Goal: Task Accomplishment & Management: Manage account settings

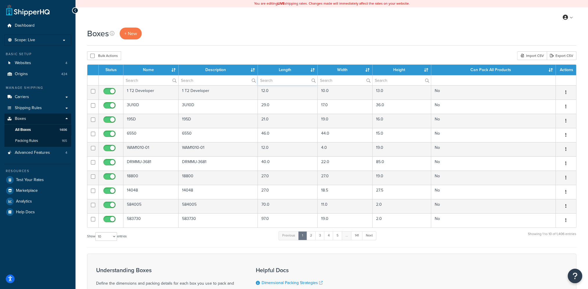
click at [270, 79] on input "text" at bounding box center [288, 81] width 60 height 10
type input "24"
type input "4"
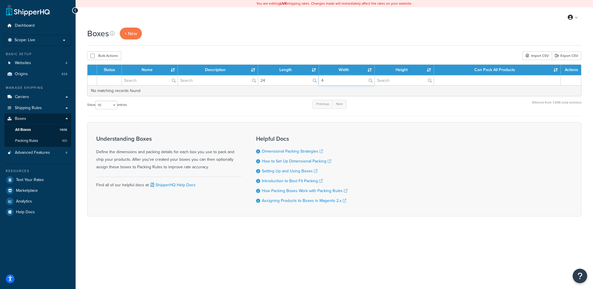
click at [329, 79] on input "4" at bounding box center [346, 81] width 55 height 10
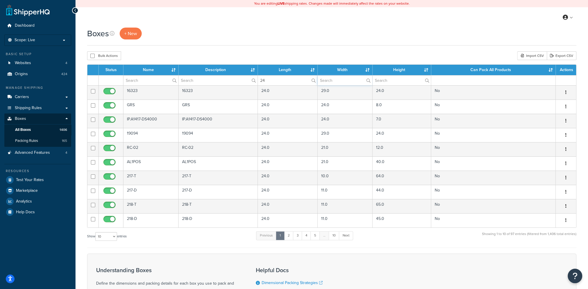
type input "5"
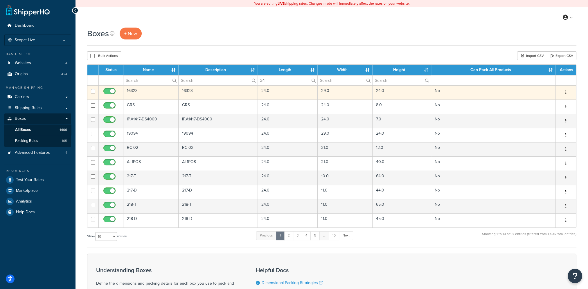
click at [566, 92] on icon "button" at bounding box center [566, 92] width 1 height 4
click at [547, 113] on link "Duplicate" at bounding box center [547, 116] width 46 height 12
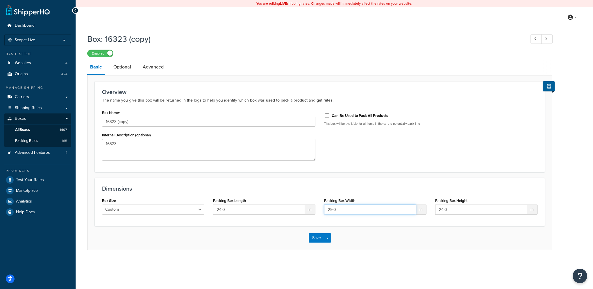
drag, startPoint x: 241, startPoint y: 205, endPoint x: 223, endPoint y: 204, distance: 17.7
click at [226, 204] on div "Box Size Custom USPS Small Flat Box USPS Medium Flat Box USPS Large Flat Box US…" at bounding box center [320, 208] width 444 height 22
type input "4"
drag, startPoint x: 31, startPoint y: 114, endPoint x: 9, endPoint y: 114, distance: 21.8
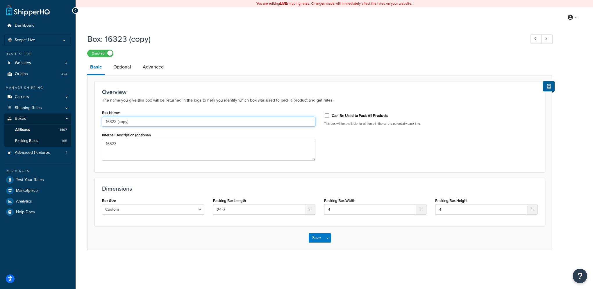
click at [9, 114] on div "Dashboard Scope: Live Basic Setup Websites 4 Origins 424 Manage Shipping Carrie…" at bounding box center [296, 144] width 593 height 289
type input "24x4x4"
drag, startPoint x: 113, startPoint y: 145, endPoint x: 16, endPoint y: 128, distance: 98.2
click at [16, 128] on div "Dashboard Scope: Live Basic Setup Websites 4 Origins 424 Manage Shipping Carrie…" at bounding box center [296, 144] width 593 height 289
type textarea "24x4x4"
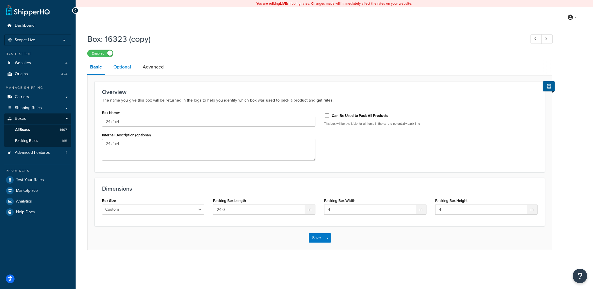
click at [125, 67] on link "Optional" at bounding box center [122, 67] width 24 height 14
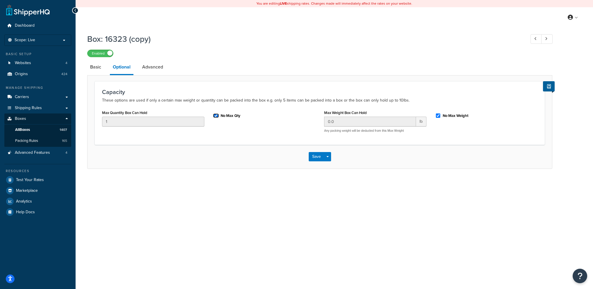
click at [216, 114] on input "No Max Qty" at bounding box center [216, 116] width 6 height 4
checkbox input "false"
click at [318, 156] on button "Save" at bounding box center [317, 156] width 16 height 9
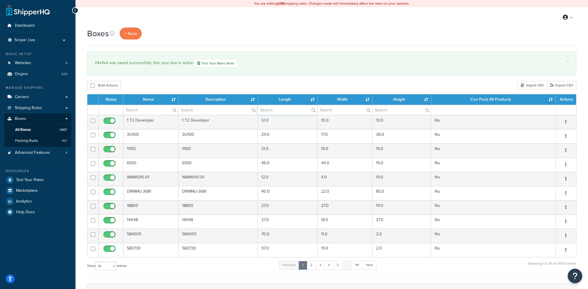
drag, startPoint x: 270, startPoint y: 112, endPoint x: 275, endPoint y: 108, distance: 6.4
click at [270, 110] on input "text" at bounding box center [288, 110] width 60 height 10
type input "11"
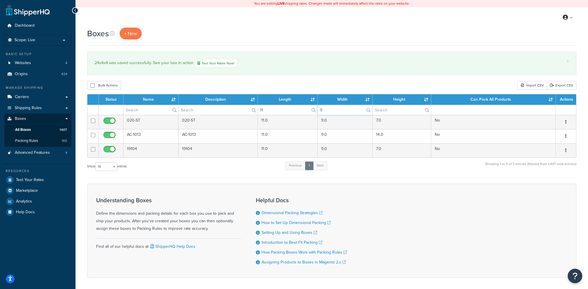
type input "9"
drag, startPoint x: 269, startPoint y: 110, endPoint x: 191, endPoint y: 99, distance: 78.9
click at [195, 99] on table "Status Name Description Length Width Height Can Pack All Products Actions 11 9 …" at bounding box center [332, 126] width 490 height 64
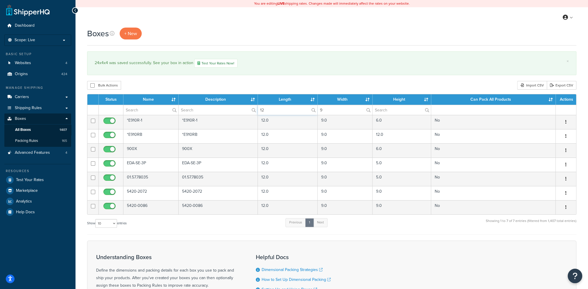
type input "12"
click at [329, 110] on input "9" at bounding box center [345, 110] width 55 height 10
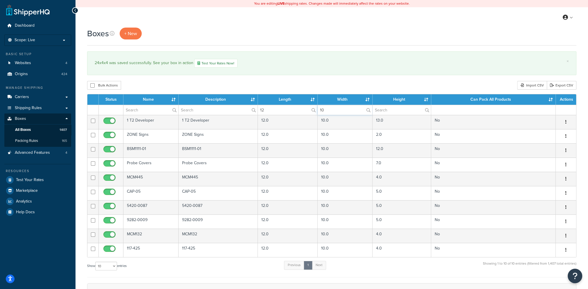
type input "10"
drag, startPoint x: 285, startPoint y: 109, endPoint x: 222, endPoint y: 107, distance: 62.5
click at [222, 107] on tr "12 10" at bounding box center [331, 110] width 489 height 10
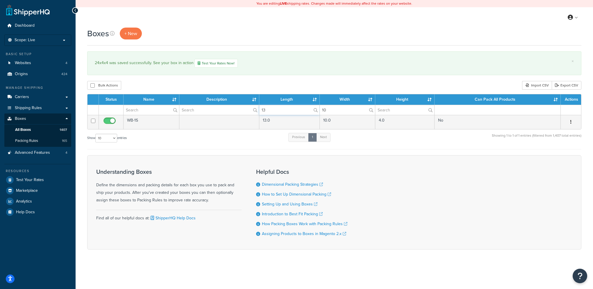
type input "13"
click at [333, 109] on input "10" at bounding box center [347, 110] width 55 height 10
type input "11"
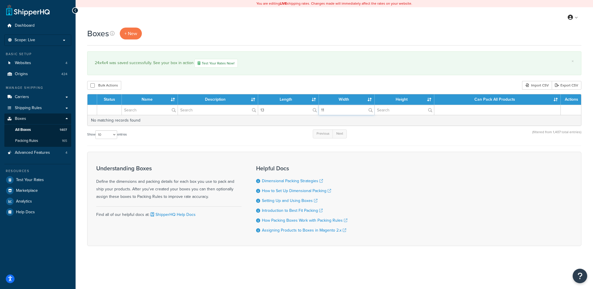
drag, startPoint x: 330, startPoint y: 111, endPoint x: 314, endPoint y: 114, distance: 16.5
click at [314, 114] on tr "13 11" at bounding box center [333, 110] width 493 height 10
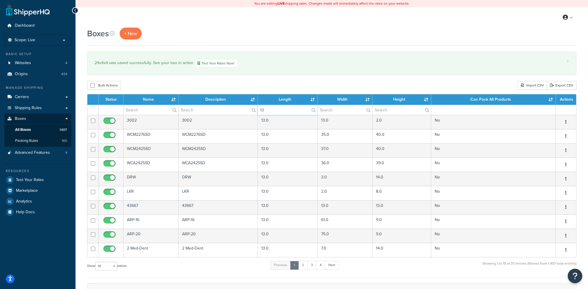
drag, startPoint x: 245, startPoint y: 112, endPoint x: 241, endPoint y: 111, distance: 3.6
click at [241, 111] on tr "13" at bounding box center [331, 110] width 489 height 10
click at [157, 110] on input "text" at bounding box center [150, 110] width 55 height 10
type input "film"
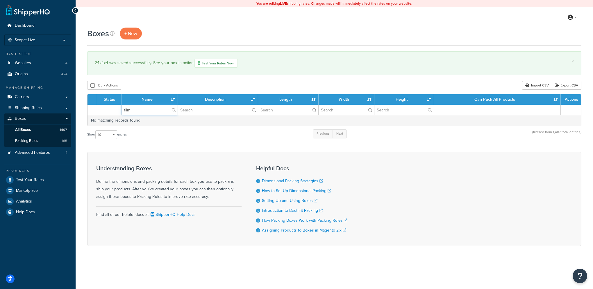
drag, startPoint x: 148, startPoint y: 108, endPoint x: 79, endPoint y: 111, distance: 68.3
click at [79, 111] on div "Boxes + New × 24x4x4 was saved successfully. See your box in action Test Your R…" at bounding box center [334, 147] width 517 height 239
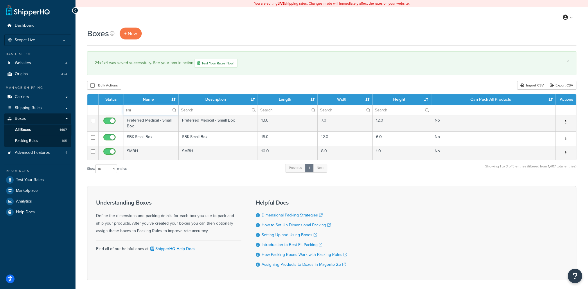
type input "sm"
